Goal: Check status: Check status

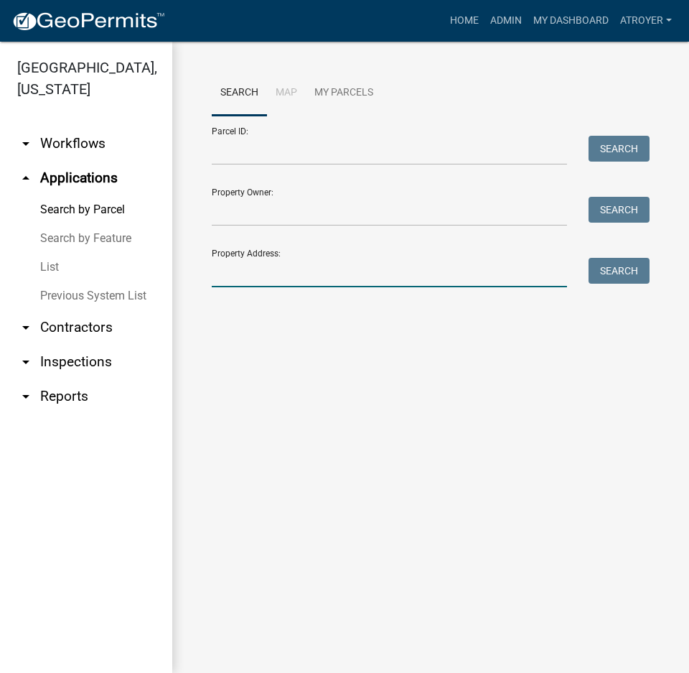
click at [294, 277] on input "Property Address:" at bounding box center [389, 272] width 355 height 29
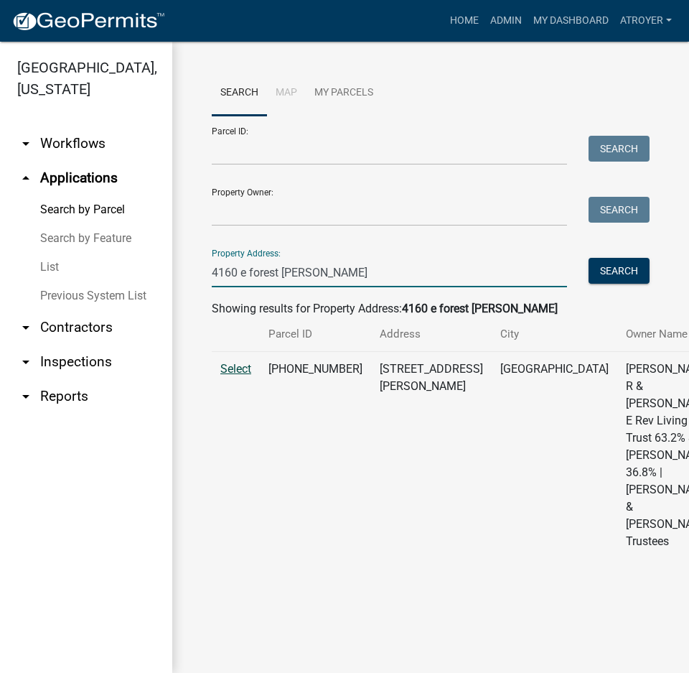
type input "4160 e forest [PERSON_NAME]"
click at [235, 375] on span "Select" at bounding box center [235, 369] width 31 height 14
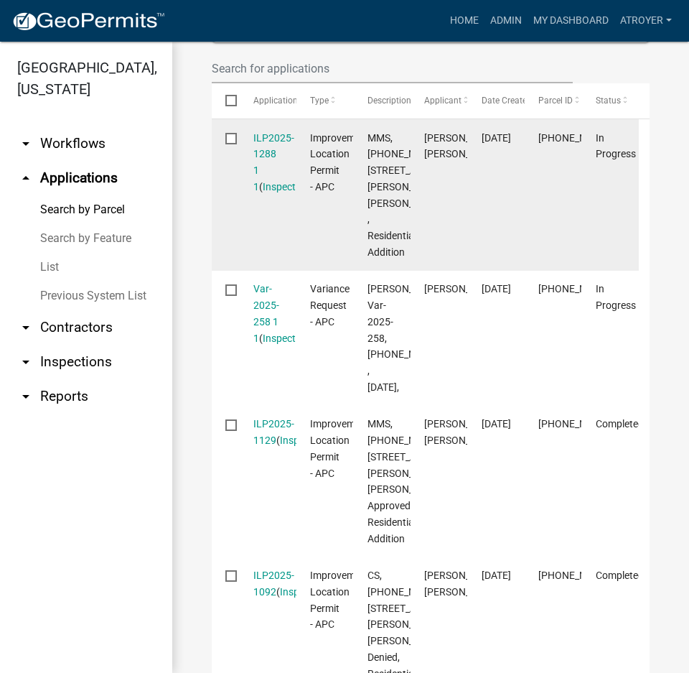
scroll to position [646, 0]
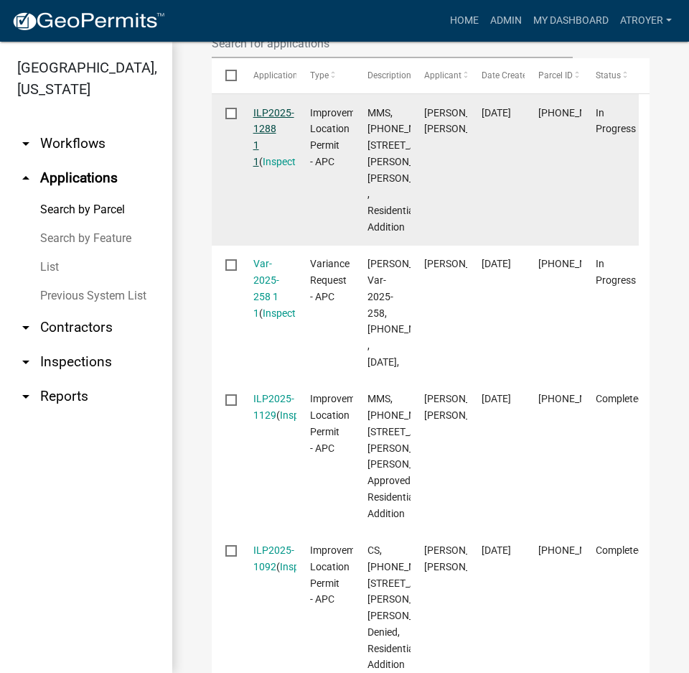
click at [278, 167] on link "ILP2025-1288 1 1" at bounding box center [273, 137] width 41 height 60
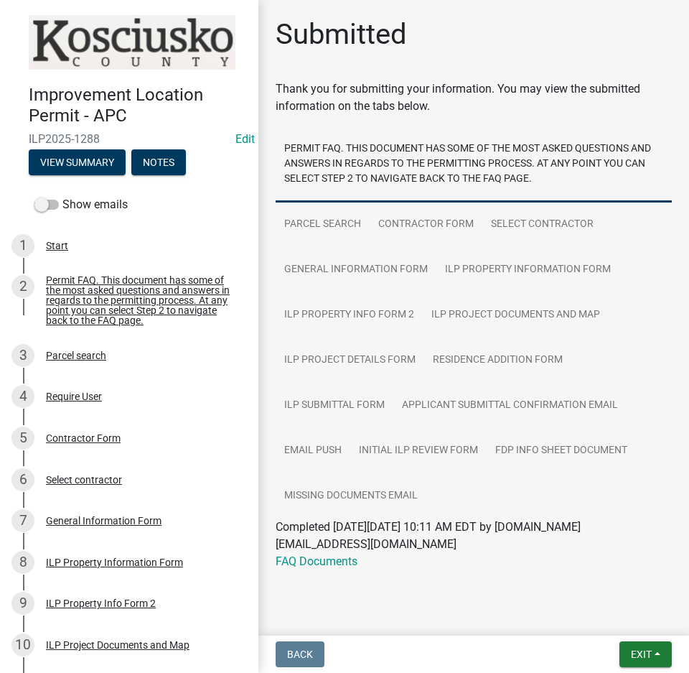
scroll to position [515, 0]
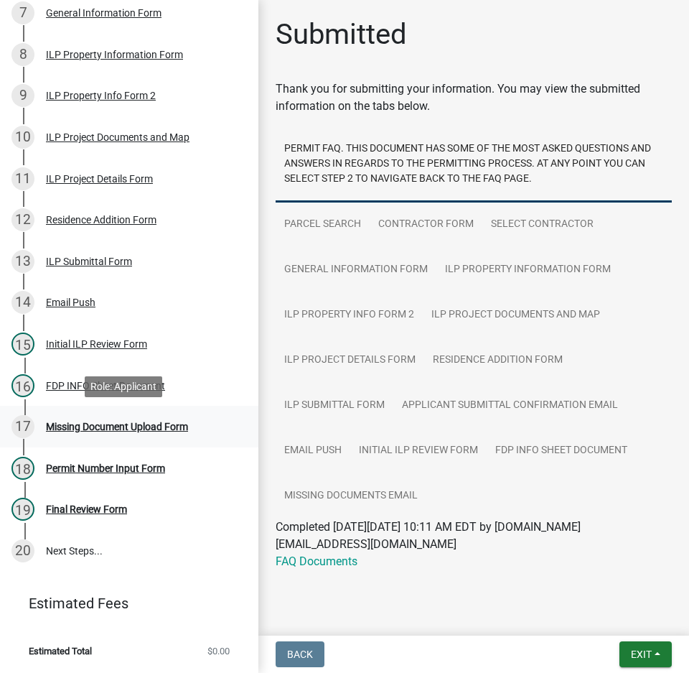
click at [151, 426] on div "Missing Document Upload Form" at bounding box center [117, 426] width 142 height 10
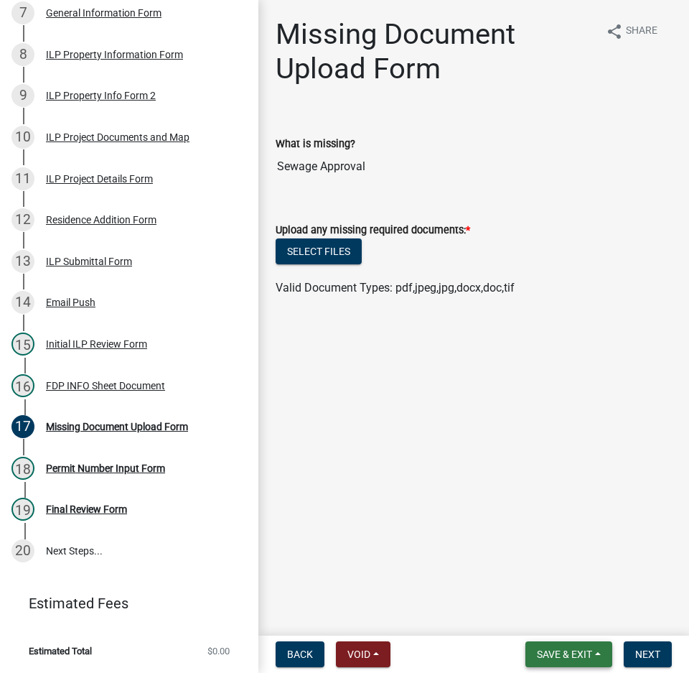
click at [553, 653] on span "Save & Exit" at bounding box center [564, 653] width 55 height 11
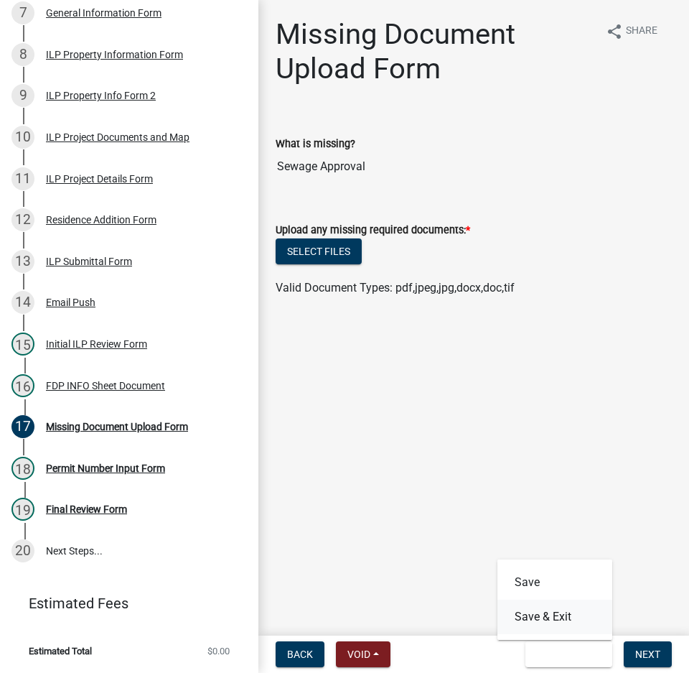
click at [536, 614] on button "Save & Exit" at bounding box center [554, 616] width 115 height 34
